Goal: Task Accomplishment & Management: Use online tool/utility

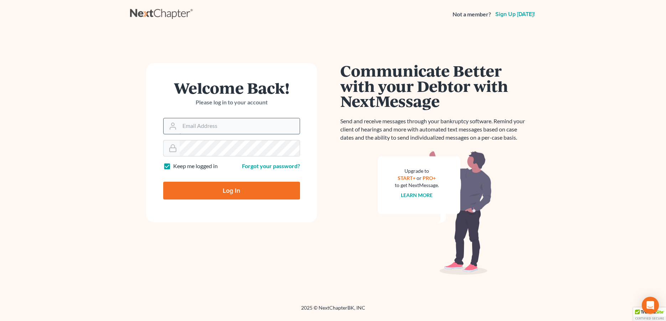
click at [187, 128] on input "Email Address" at bounding box center [240, 126] width 120 height 16
type input "donna@hollandlaw970.com"
click at [197, 191] on input "Log In" at bounding box center [231, 191] width 137 height 18
type input "Thinking..."
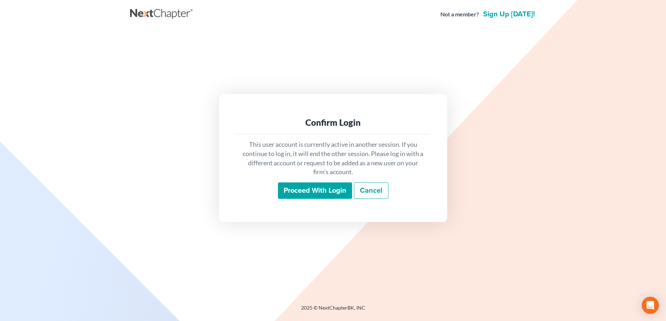
click at [309, 185] on input "Proceed with login" at bounding box center [315, 190] width 74 height 16
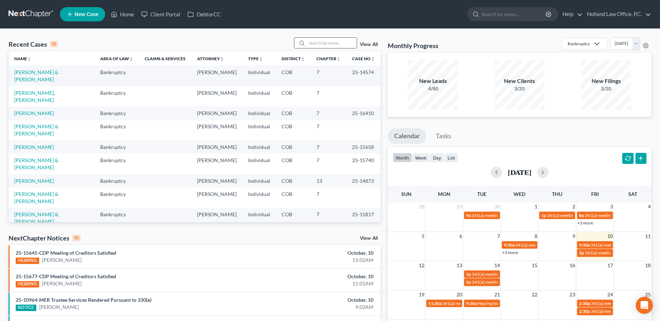
click at [348, 43] on input "search" at bounding box center [332, 43] width 50 height 10
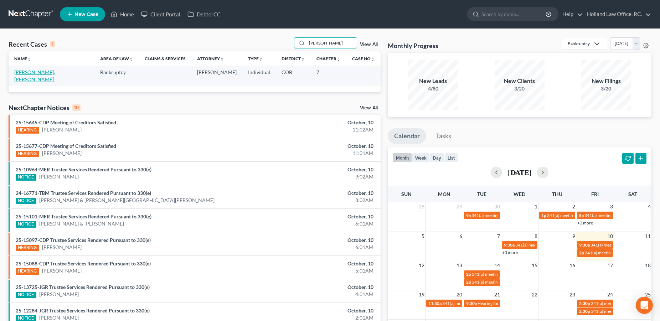
type input "[PERSON_NAME]"
click at [41, 74] on link "[PERSON_NAME], [PERSON_NAME]" at bounding box center [34, 75] width 41 height 13
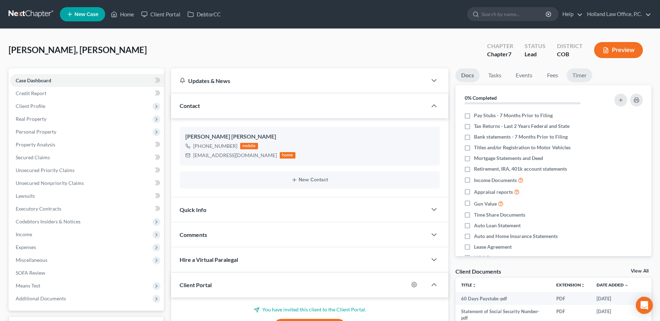
click at [576, 77] on link "Timer" at bounding box center [580, 75] width 26 height 14
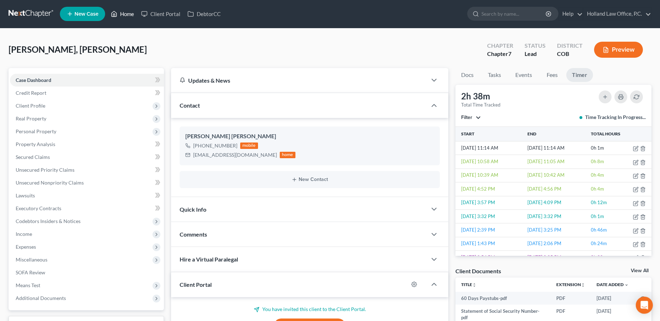
click at [126, 16] on link "Home" at bounding box center [122, 13] width 30 height 13
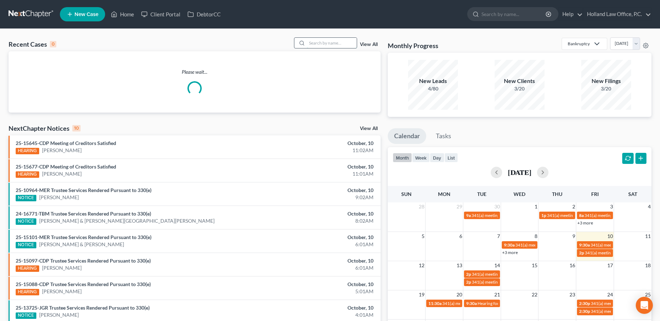
click at [339, 47] on input "search" at bounding box center [332, 43] width 50 height 10
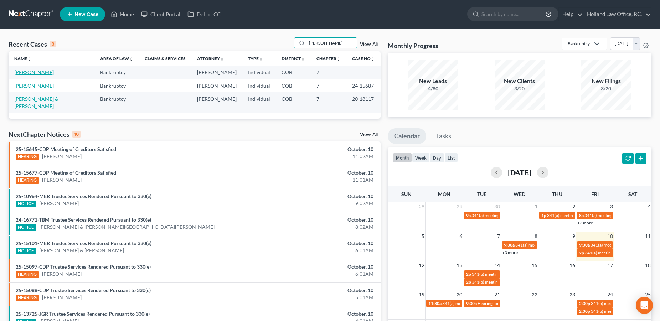
type input "[PERSON_NAME]"
click at [25, 75] on link "[PERSON_NAME]" at bounding box center [34, 72] width 40 height 6
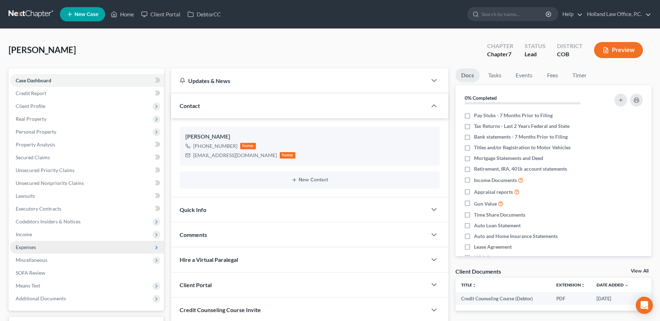
scroll to position [57, 0]
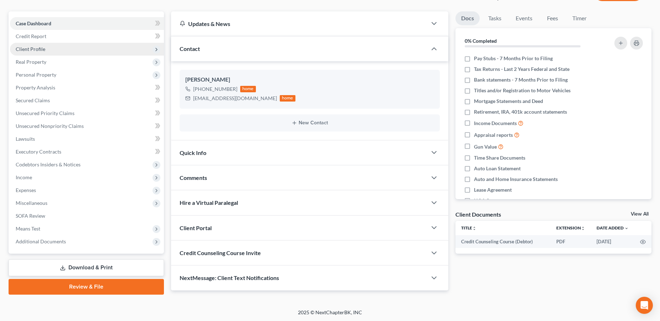
click at [37, 47] on span "Client Profile" at bounding box center [31, 49] width 30 height 6
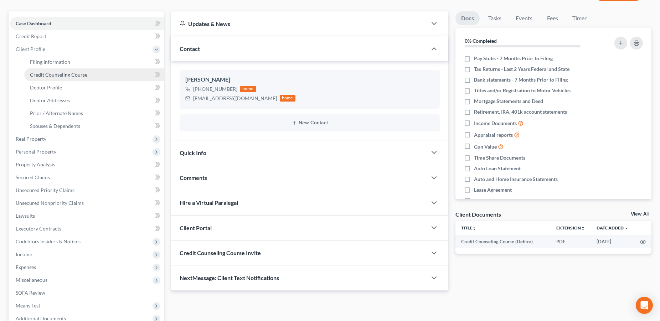
click at [35, 76] on span "Credit Counseling Course" at bounding box center [58, 75] width 57 height 6
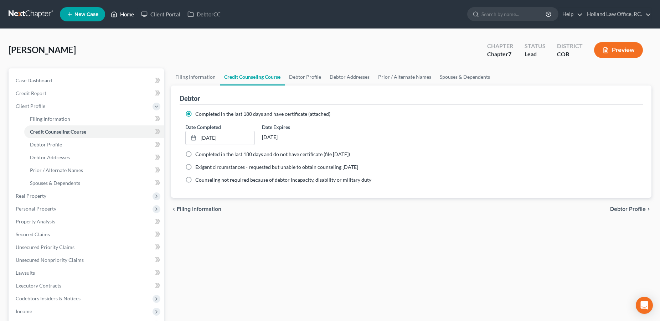
click at [121, 17] on link "Home" at bounding box center [122, 14] width 30 height 13
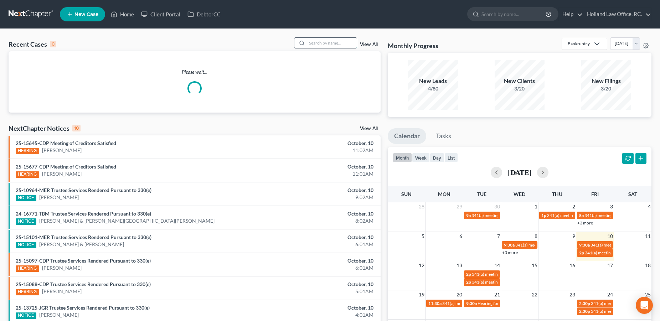
click at [334, 46] on input "search" at bounding box center [332, 43] width 50 height 10
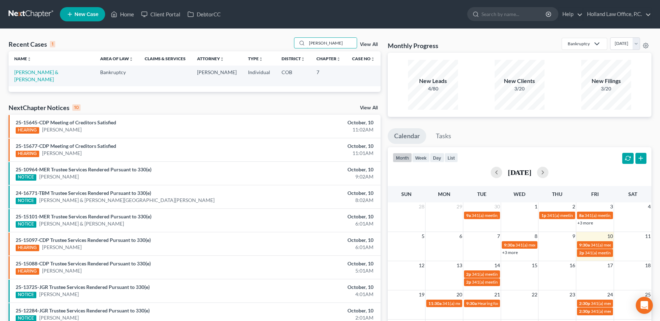
type input "[PERSON_NAME]"
